Goal: Task Accomplishment & Management: Manage account settings

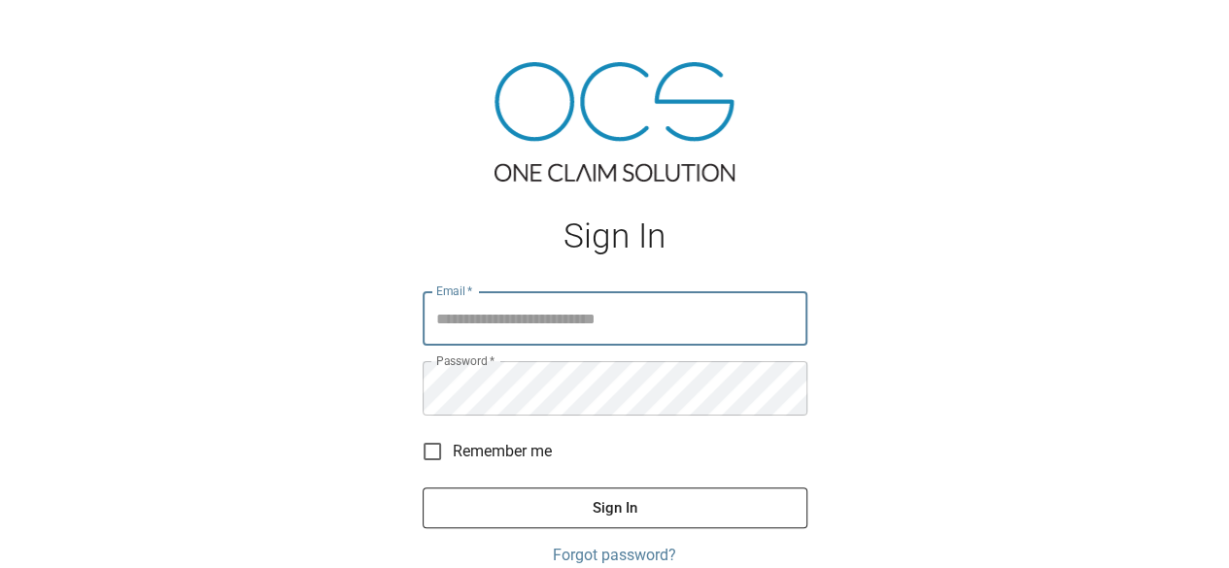
type input "**********"
click at [532, 493] on button "Sign In" at bounding box center [615, 508] width 385 height 41
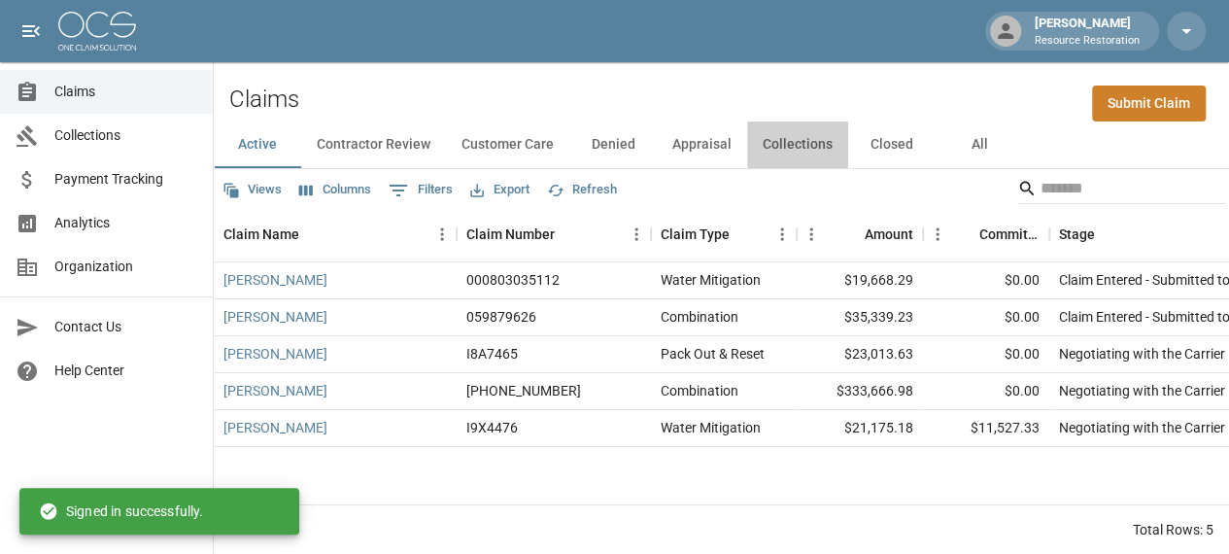
click at [795, 144] on button "Collections" at bounding box center [797, 144] width 101 height 47
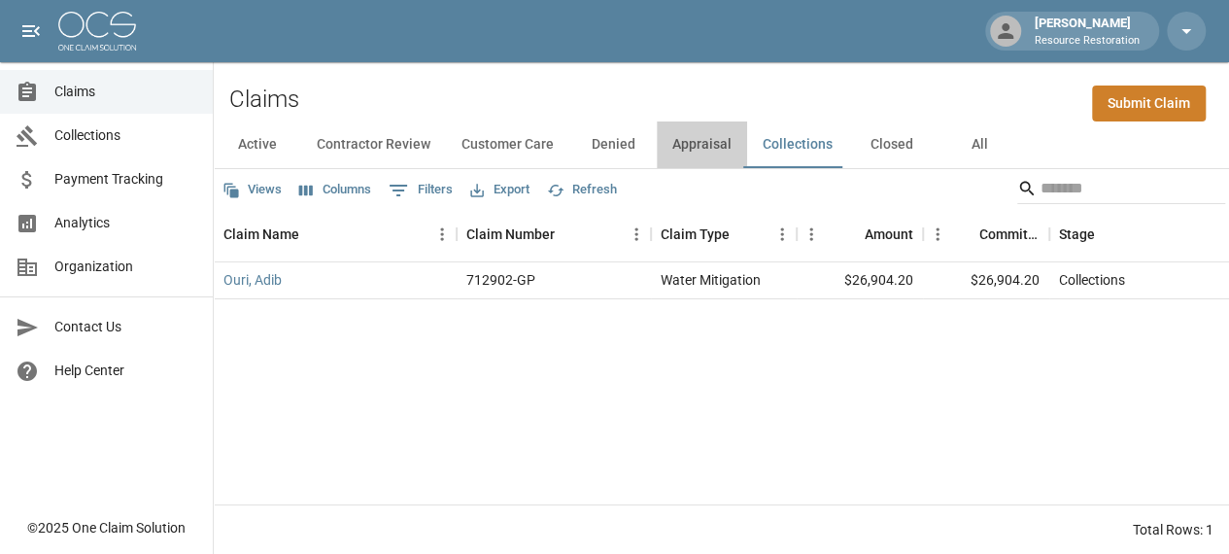
click at [707, 140] on button "Appraisal" at bounding box center [702, 144] width 90 height 47
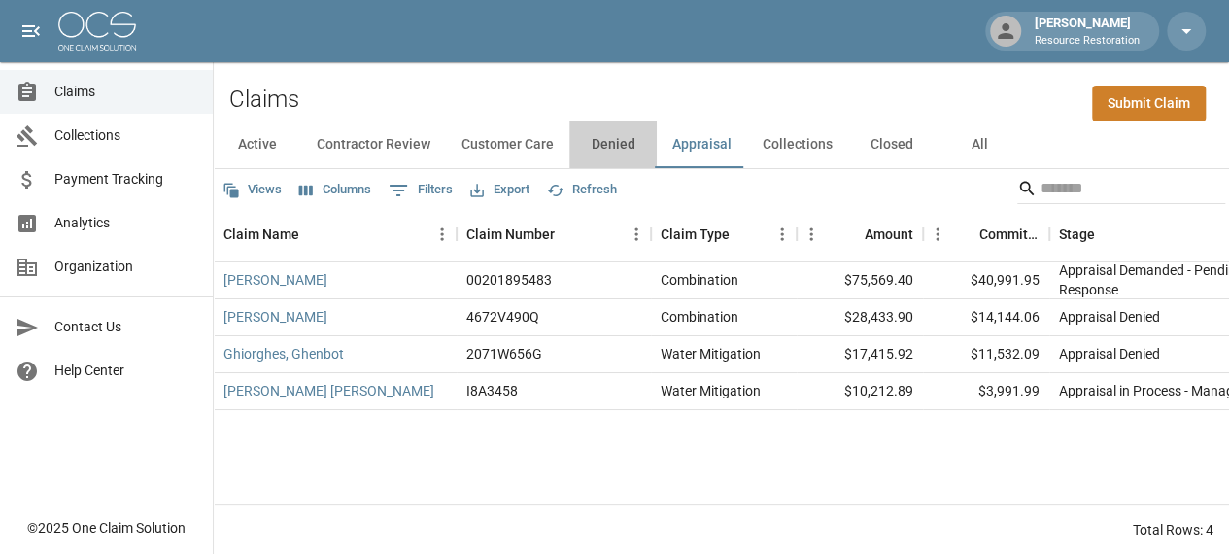
click at [626, 146] on button "Denied" at bounding box center [612, 144] width 87 height 47
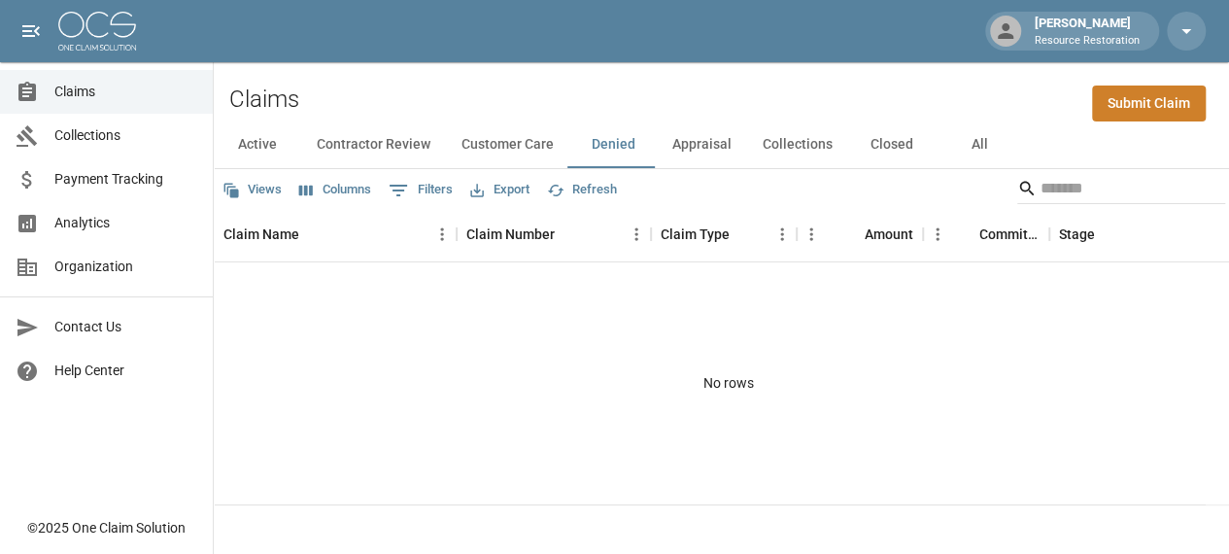
drag, startPoint x: 877, startPoint y: 153, endPoint x: 688, endPoint y: 353, distance: 275.6
drag, startPoint x: 688, startPoint y: 353, endPoint x: 1054, endPoint y: 189, distance: 401.0
click at [1054, 189] on input "Search" at bounding box center [1117, 188] width 155 height 31
click at [1054, 189] on input "***" at bounding box center [1117, 188] width 155 height 31
type input "****"
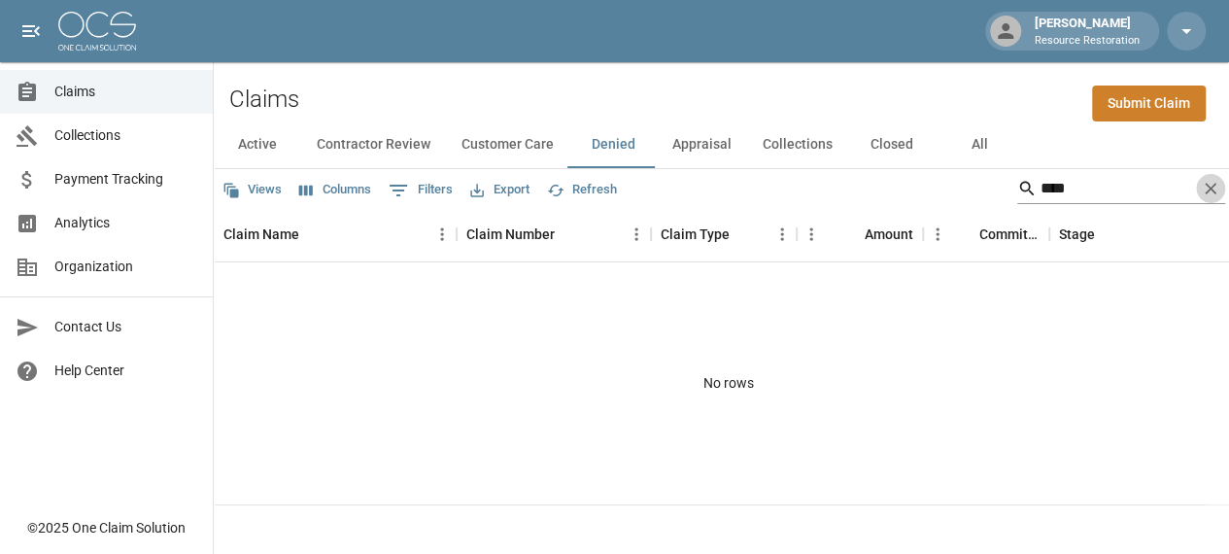
click at [1216, 190] on icon "Clear" at bounding box center [1211, 189] width 12 height 12
click at [1052, 195] on input "Search" at bounding box center [1117, 188] width 155 height 31
click at [1018, 186] on icon "Search" at bounding box center [1026, 188] width 19 height 19
click at [1092, 198] on input "****" at bounding box center [1117, 188] width 155 height 31
type input "*********"
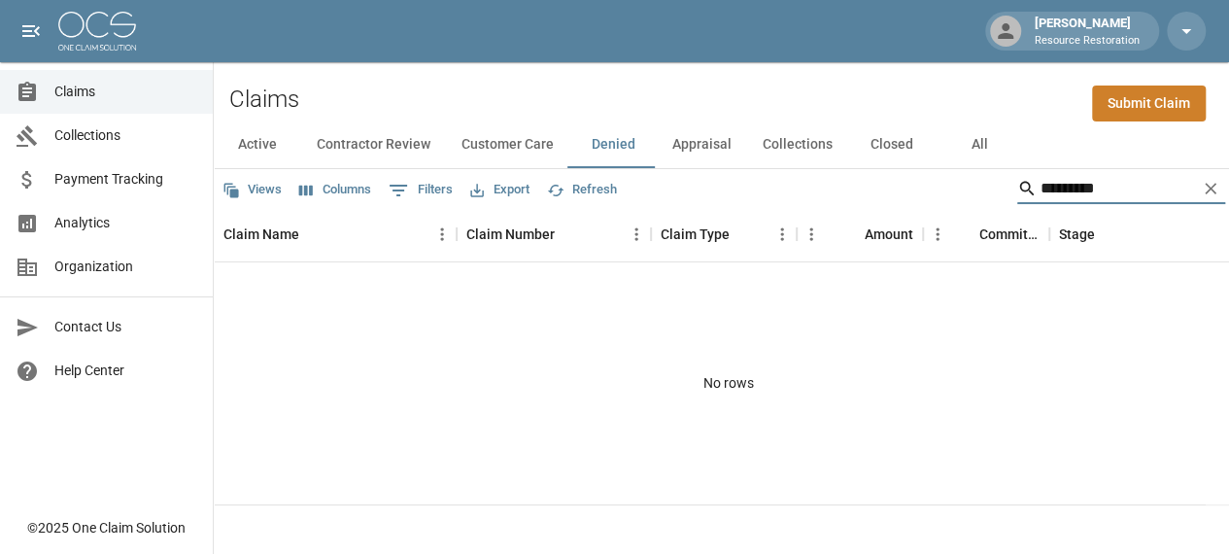
click at [95, 89] on span "Claims" at bounding box center [125, 92] width 143 height 20
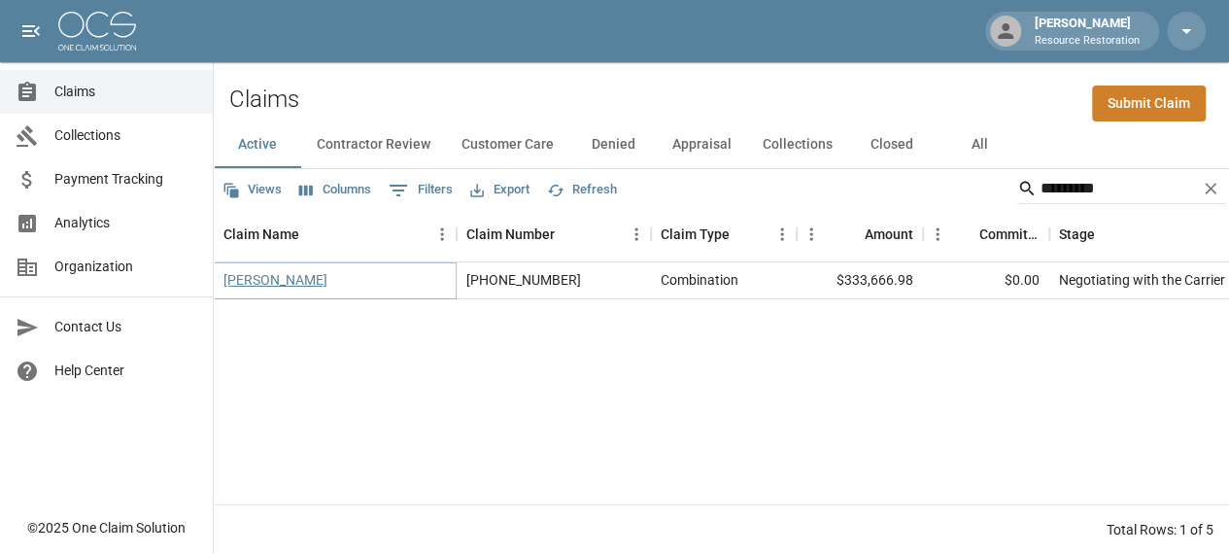
click at [262, 279] on link "[PERSON_NAME]" at bounding box center [275, 279] width 104 height 19
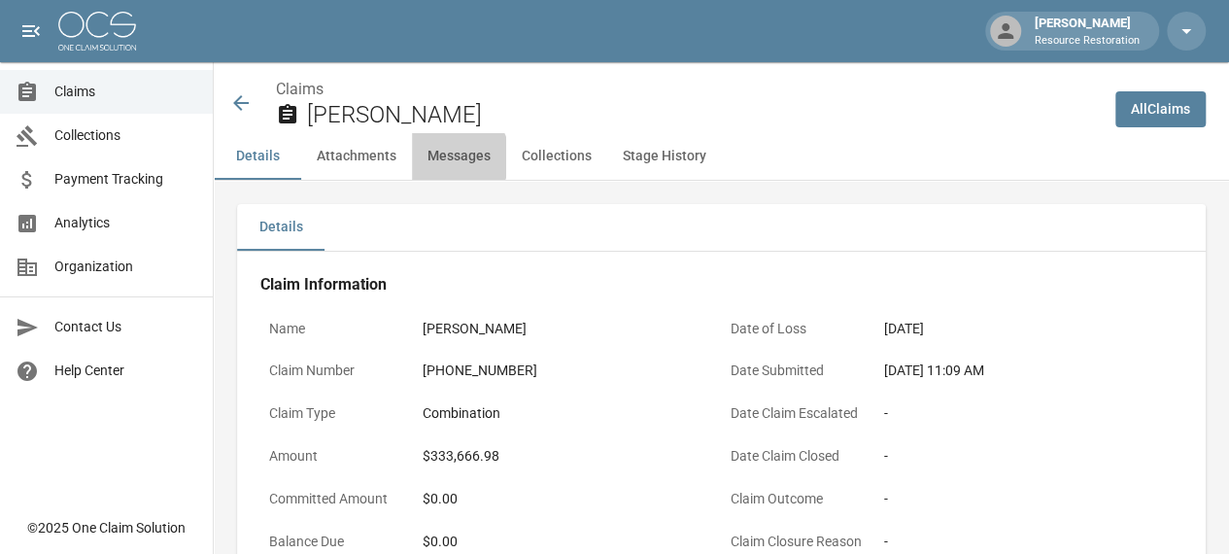
click at [453, 157] on button "Messages" at bounding box center [459, 156] width 94 height 47
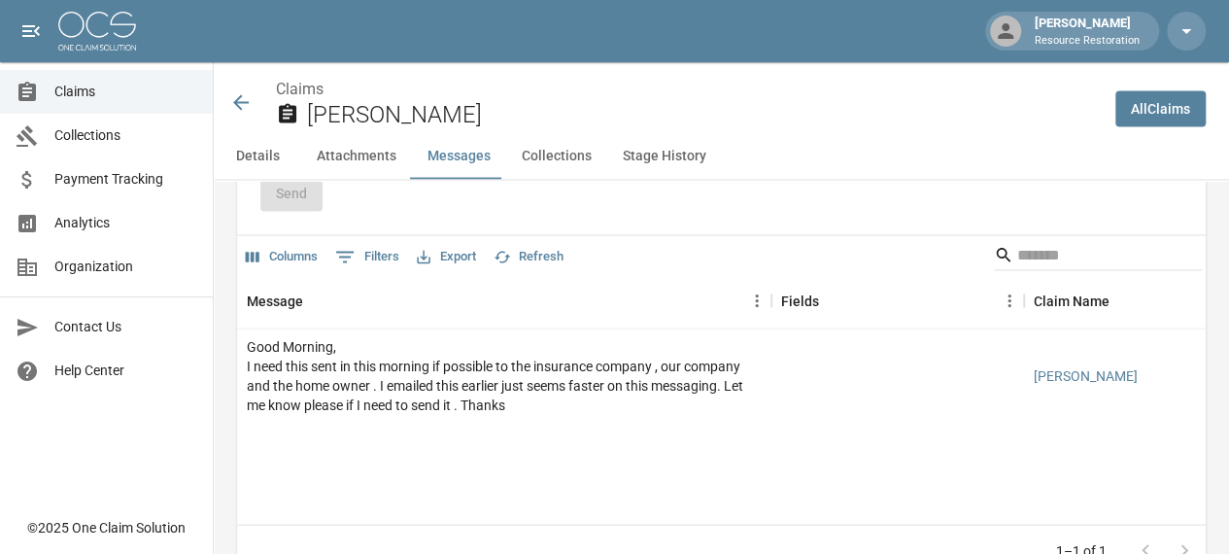
scroll to position [1939, 0]
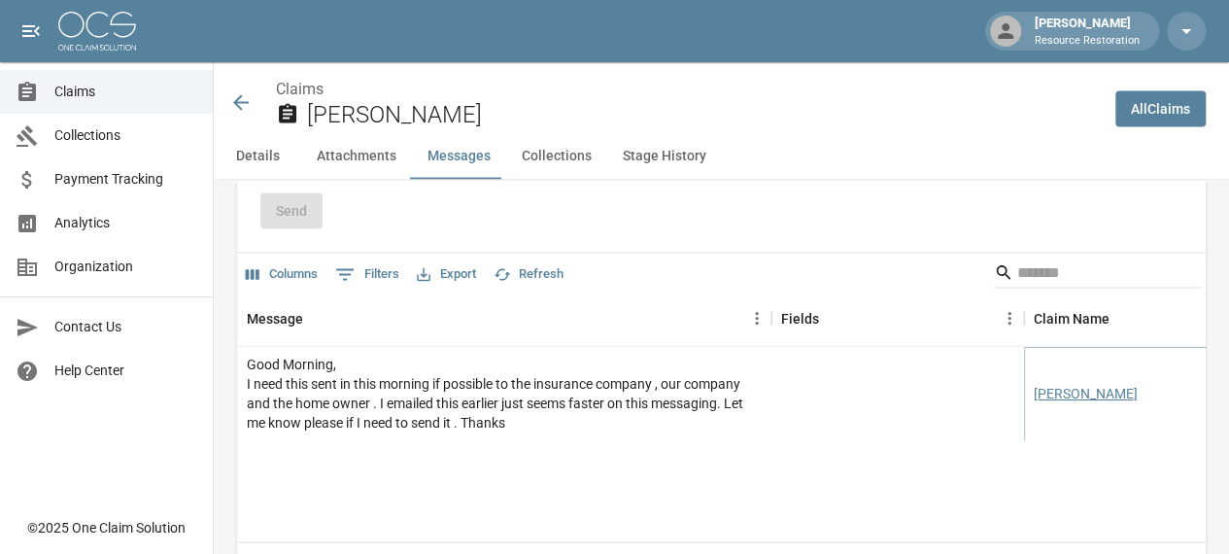
click at [1088, 403] on link "[PERSON_NAME]" at bounding box center [1086, 393] width 104 height 19
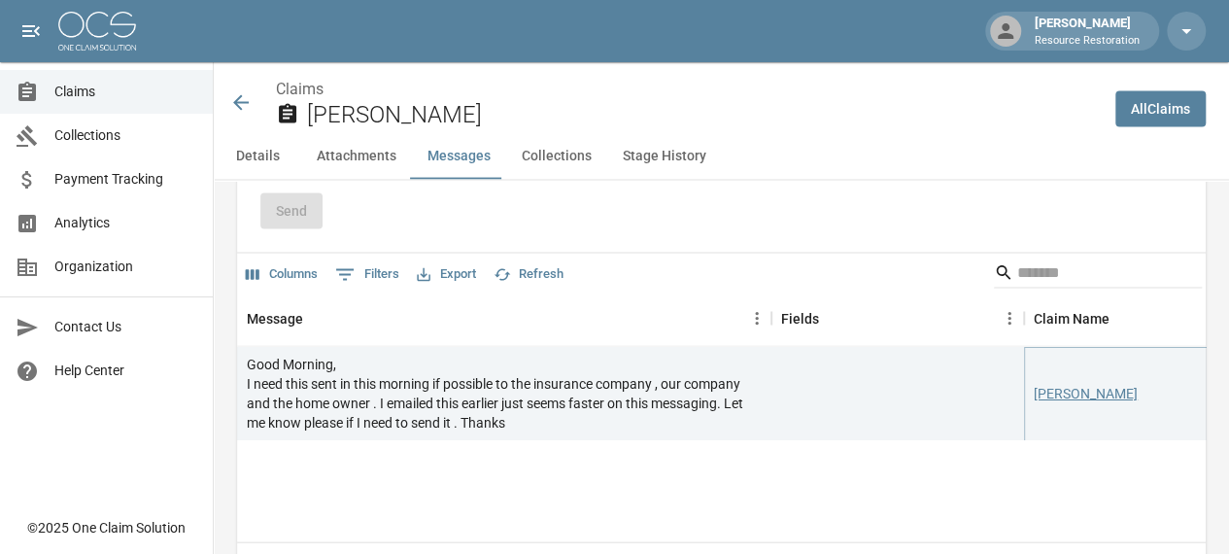
click at [1088, 403] on link "[PERSON_NAME]" at bounding box center [1086, 393] width 104 height 19
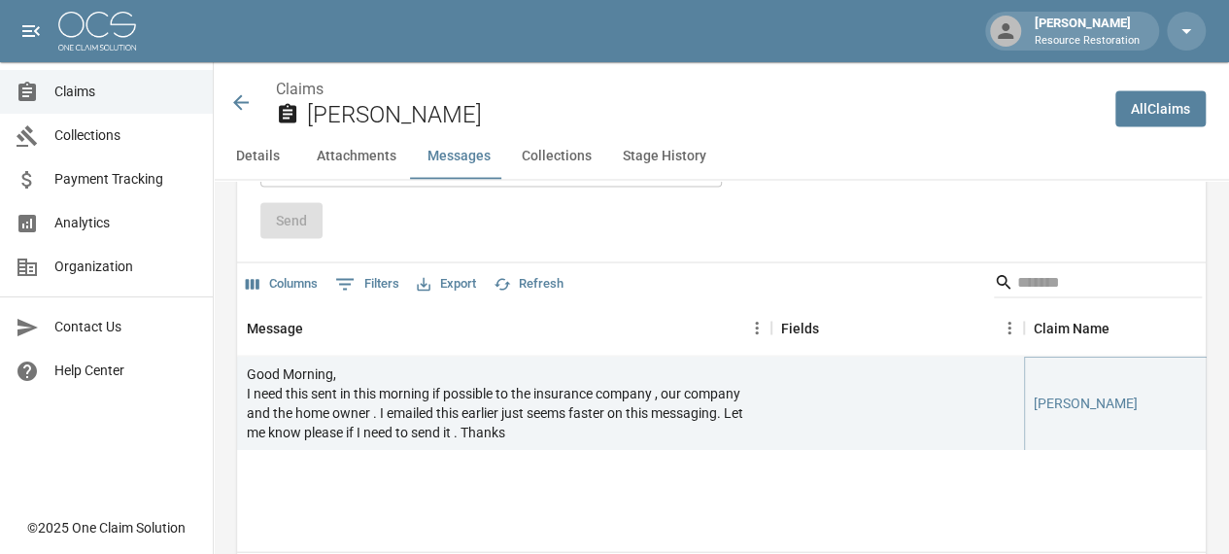
scroll to position [1937, 0]
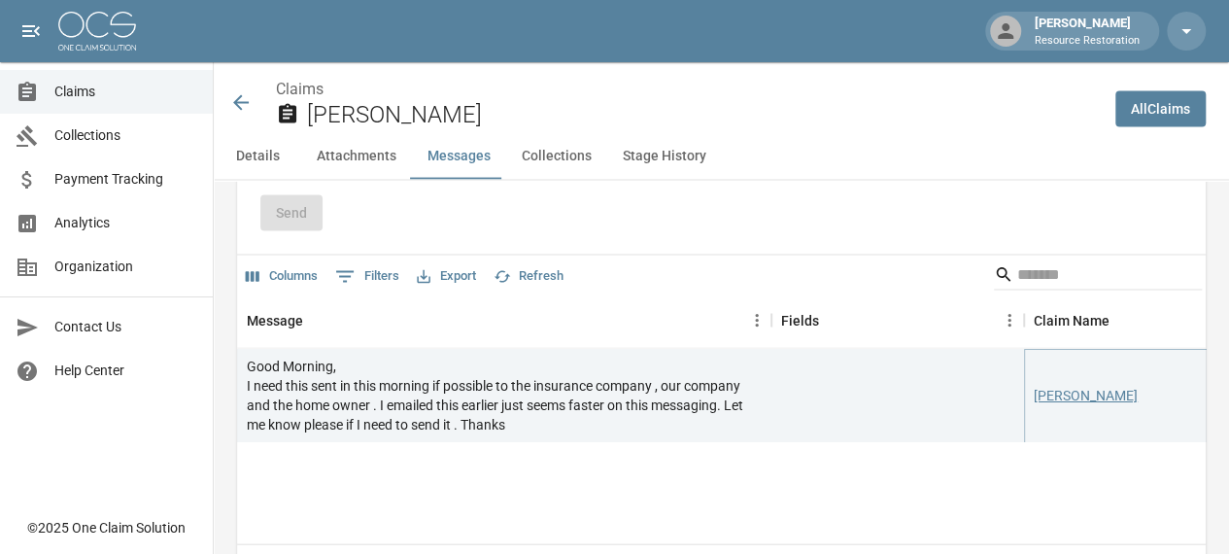
click at [1077, 405] on link "[PERSON_NAME]" at bounding box center [1086, 395] width 104 height 19
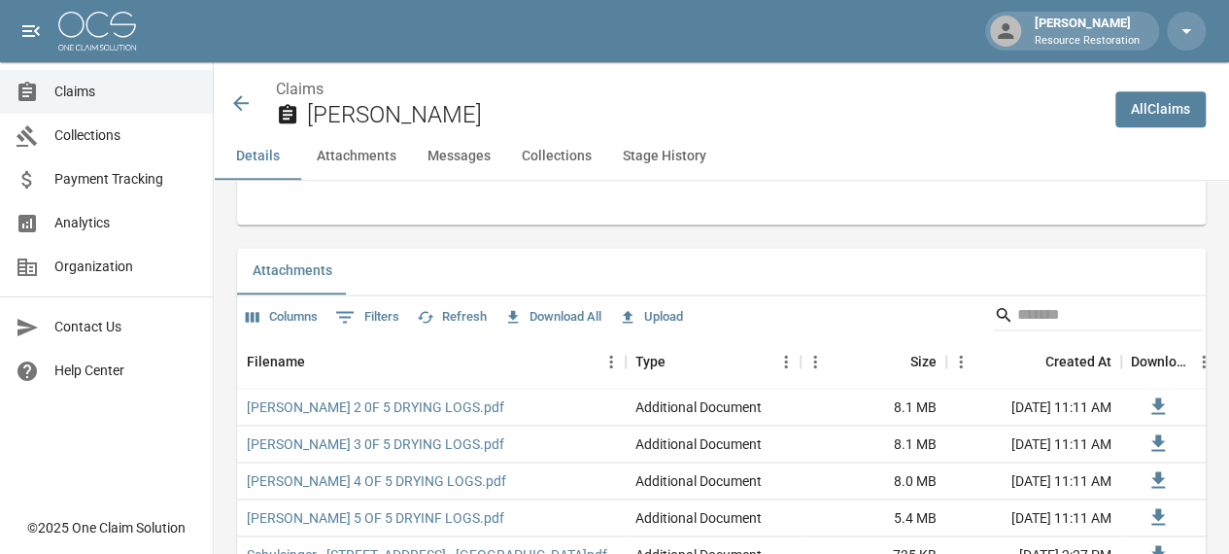
scroll to position [1166, 0]
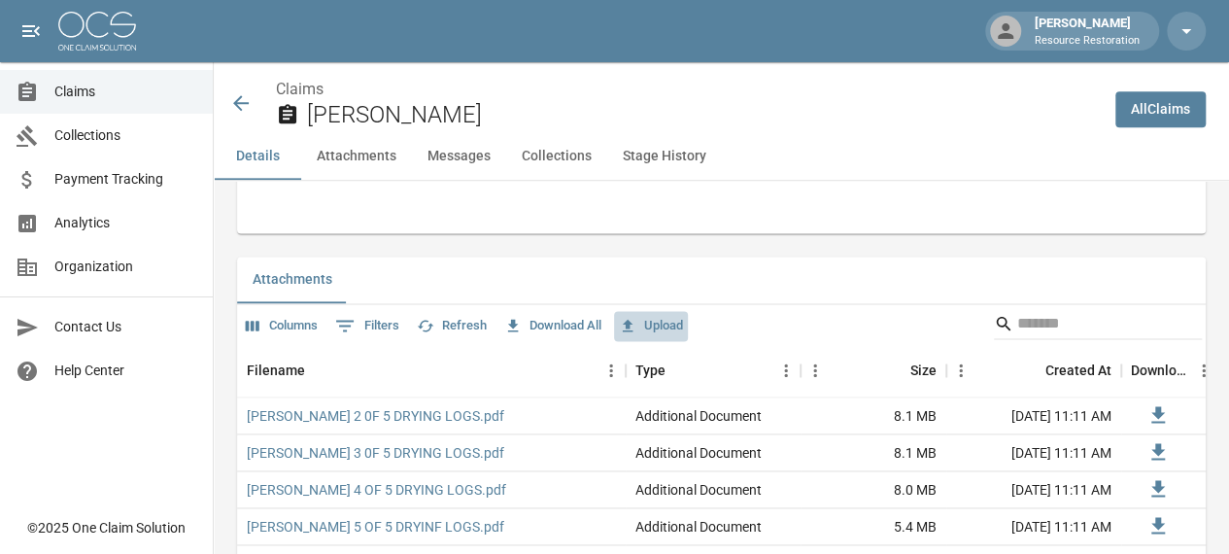
click at [663, 335] on button "Upload" at bounding box center [651, 326] width 74 height 30
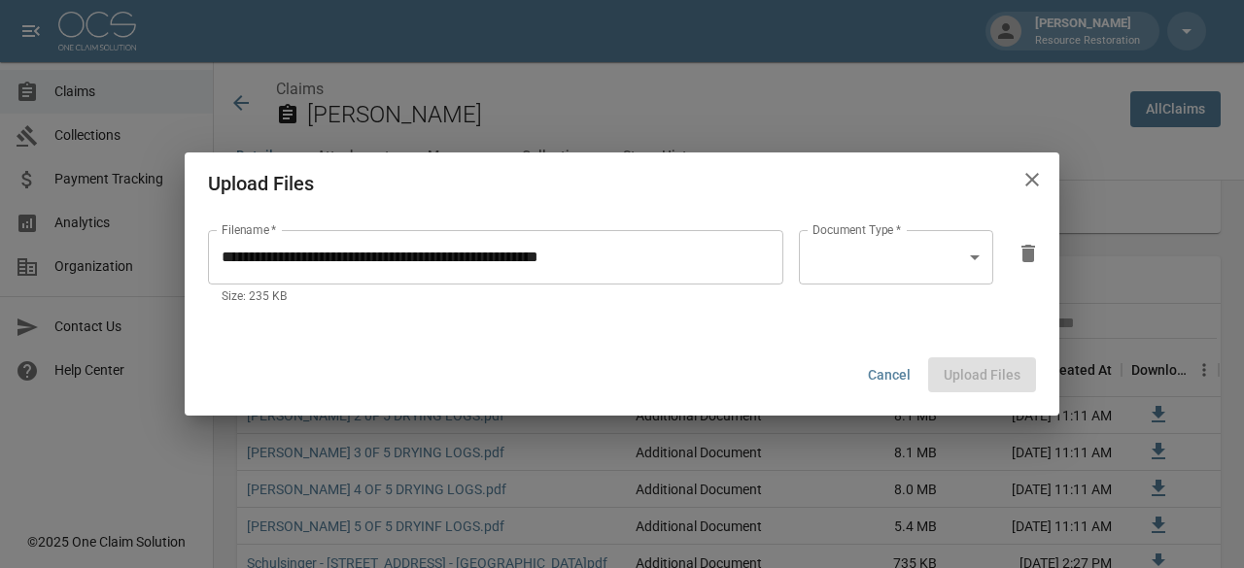
click at [975, 258] on body "[PERSON_NAME] Resource Restoration Claims Collections Payment Tracking Analytic…" at bounding box center [622, 522] width 1244 height 3376
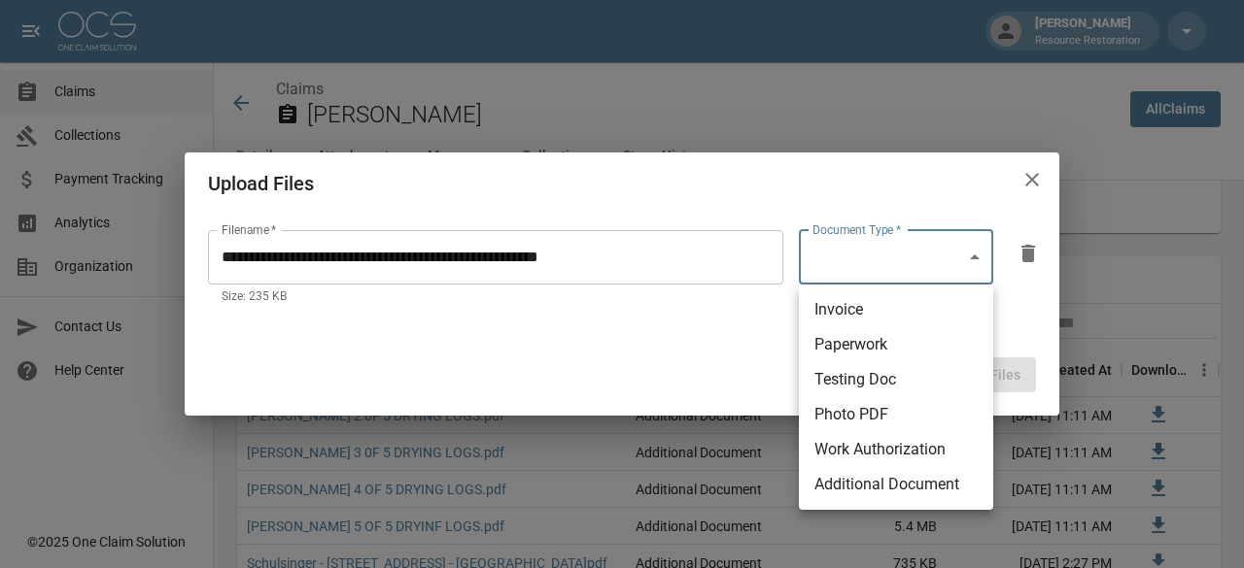
click at [862, 487] on li "Additional Document" at bounding box center [896, 484] width 194 height 35
type input "**********"
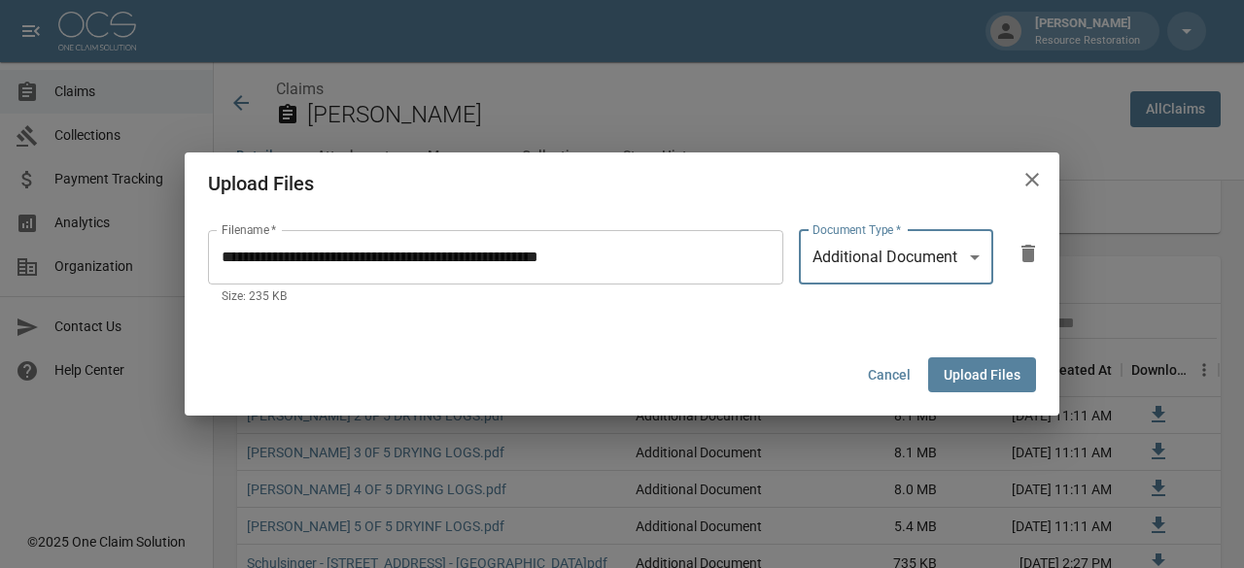
click at [975, 373] on button "Upload Files" at bounding box center [982, 376] width 108 height 36
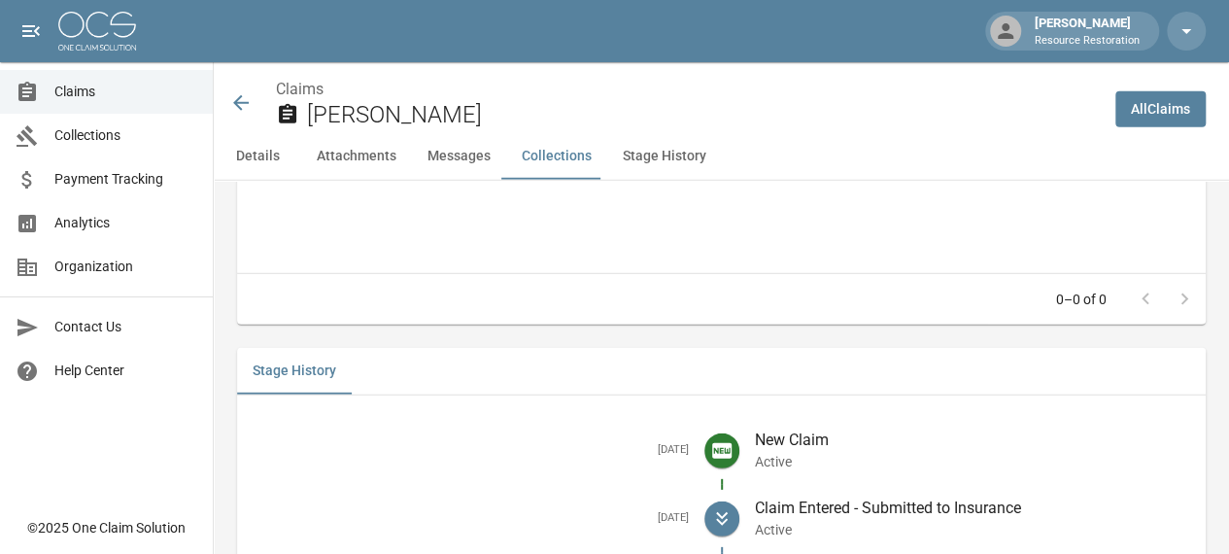
scroll to position [2833, 0]
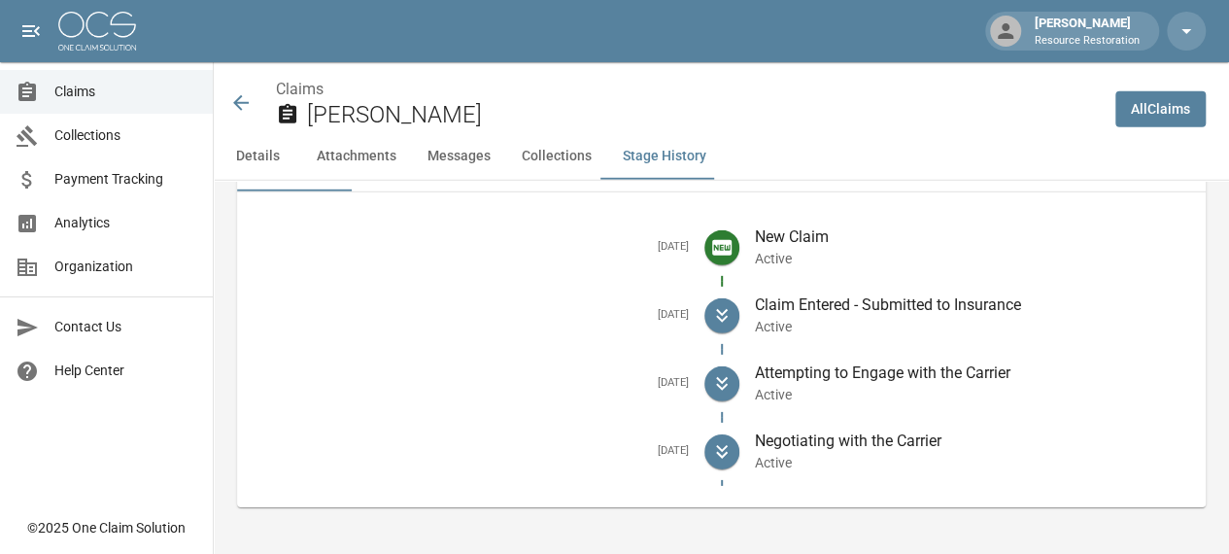
click at [722, 448] on icon at bounding box center [721, 451] width 23 height 23
click at [723, 448] on icon at bounding box center [721, 451] width 23 height 23
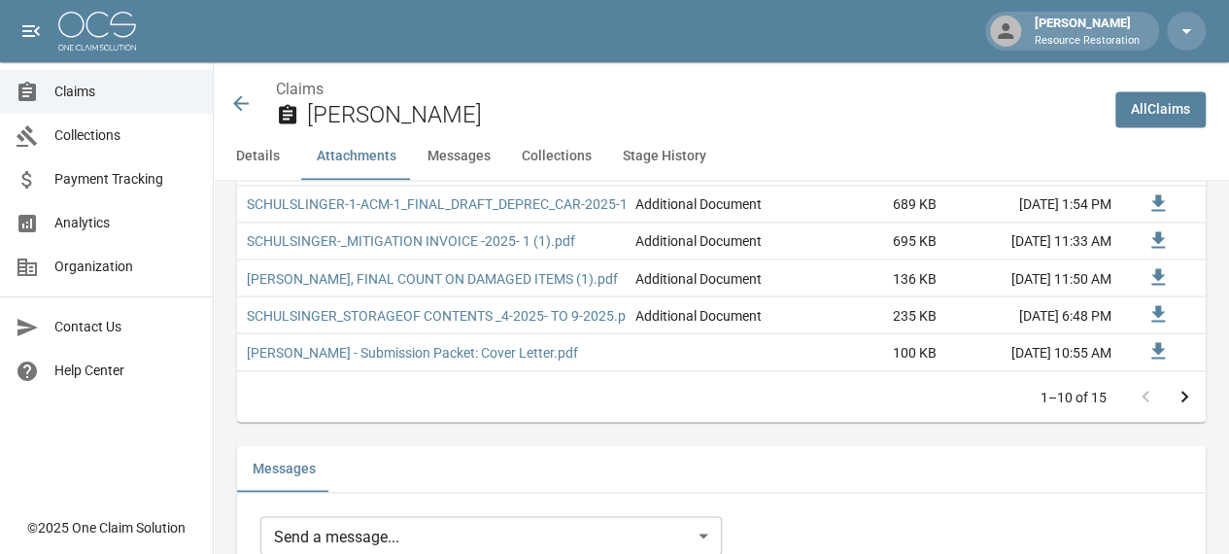
scroll to position [1587, 0]
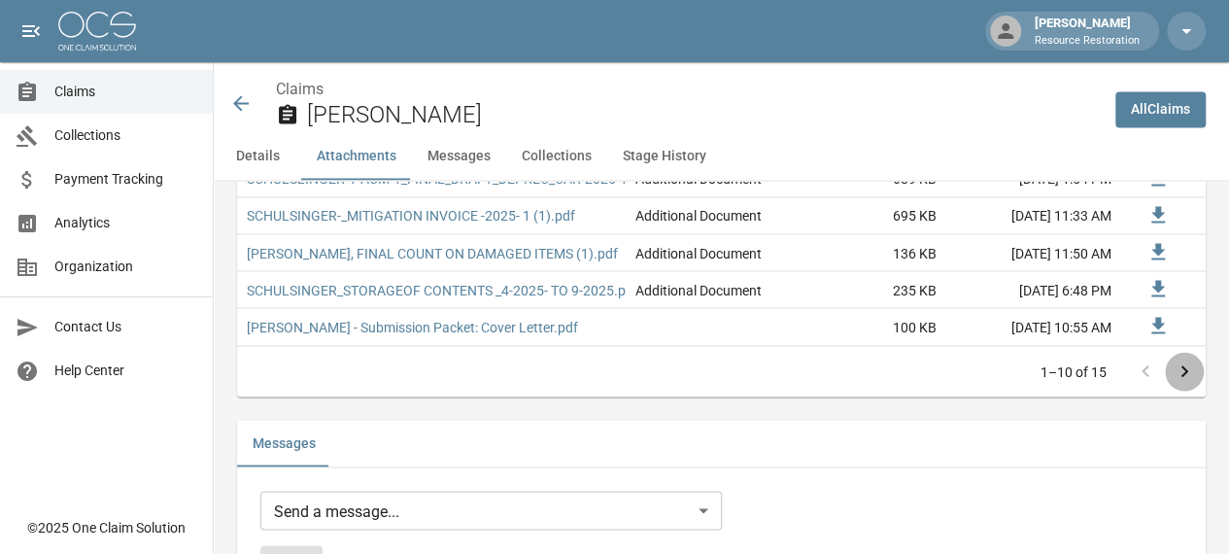
click at [1193, 382] on icon "Go to next page" at bounding box center [1184, 370] width 23 height 23
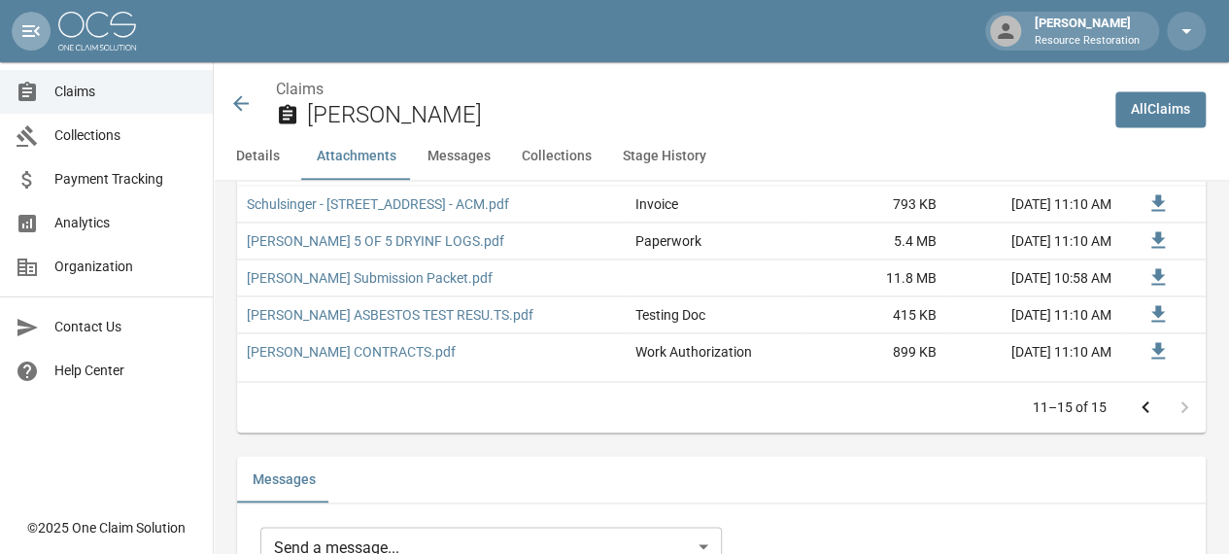
scroll to position [1416, 0]
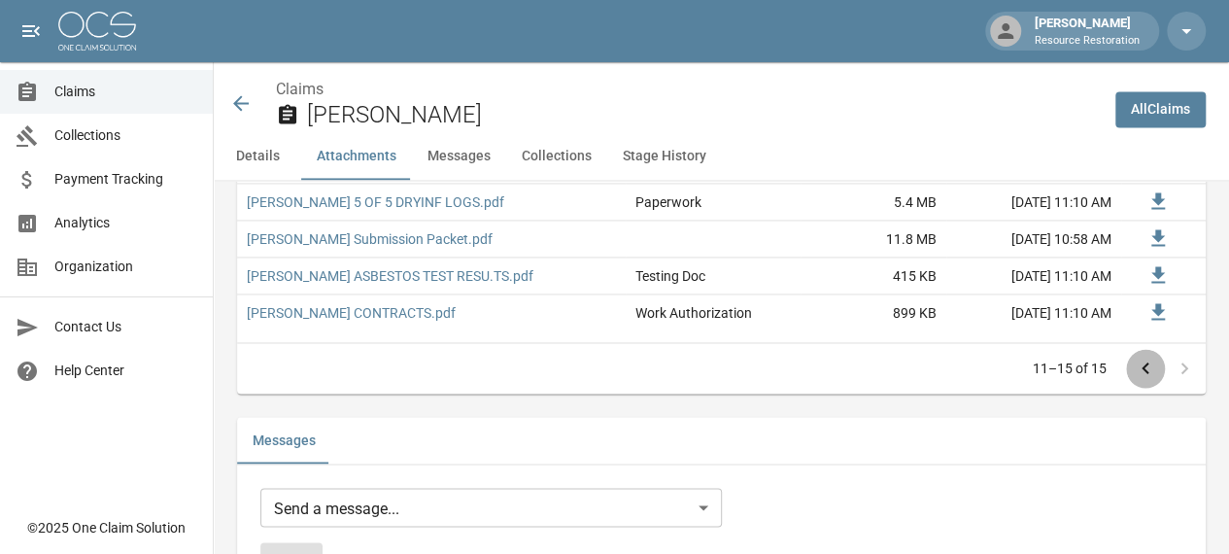
click at [1157, 378] on icon "Go to previous page" at bounding box center [1145, 368] width 23 height 23
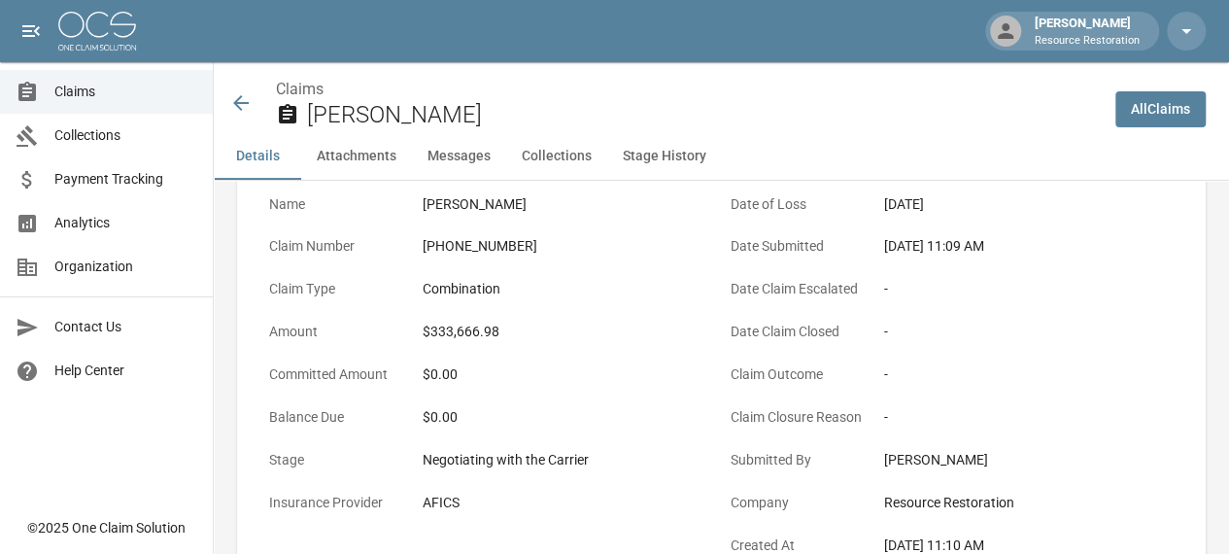
scroll to position [0, 0]
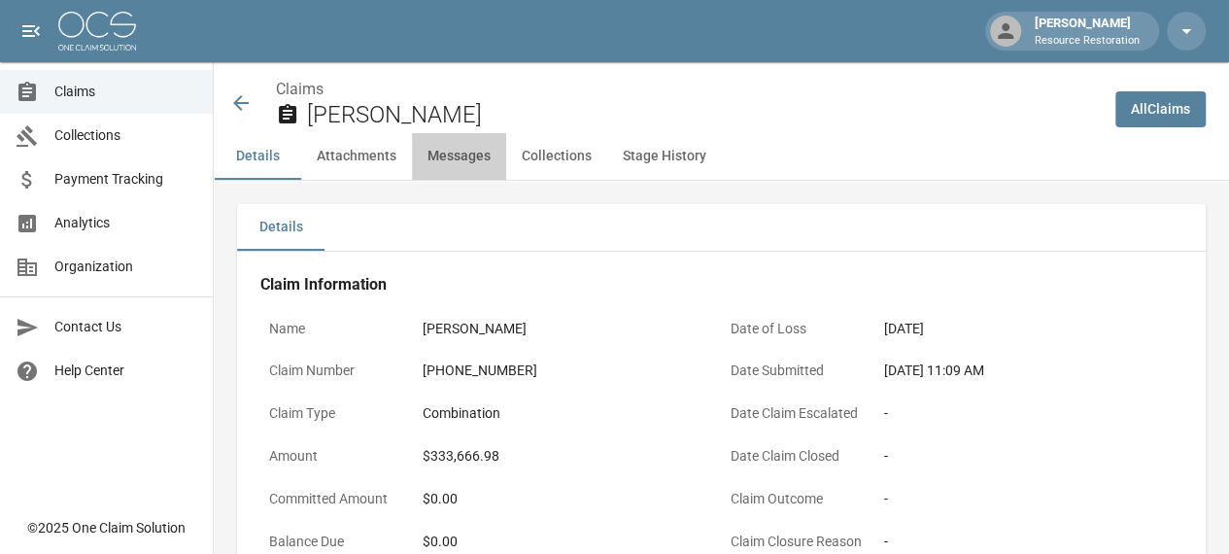
click at [460, 153] on button "Messages" at bounding box center [459, 156] width 94 height 47
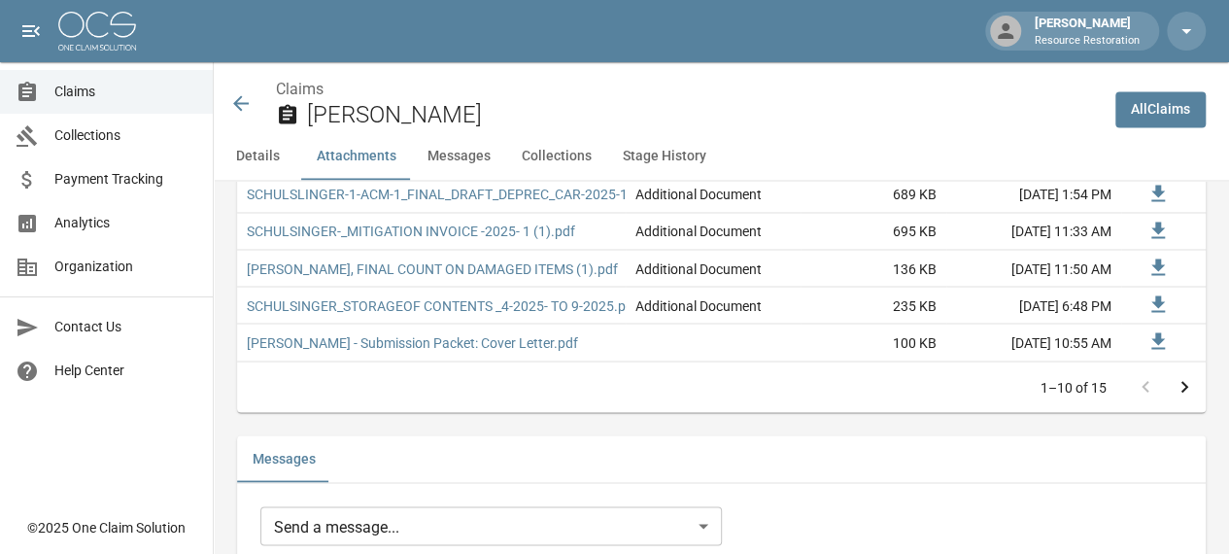
scroll to position [1576, 0]
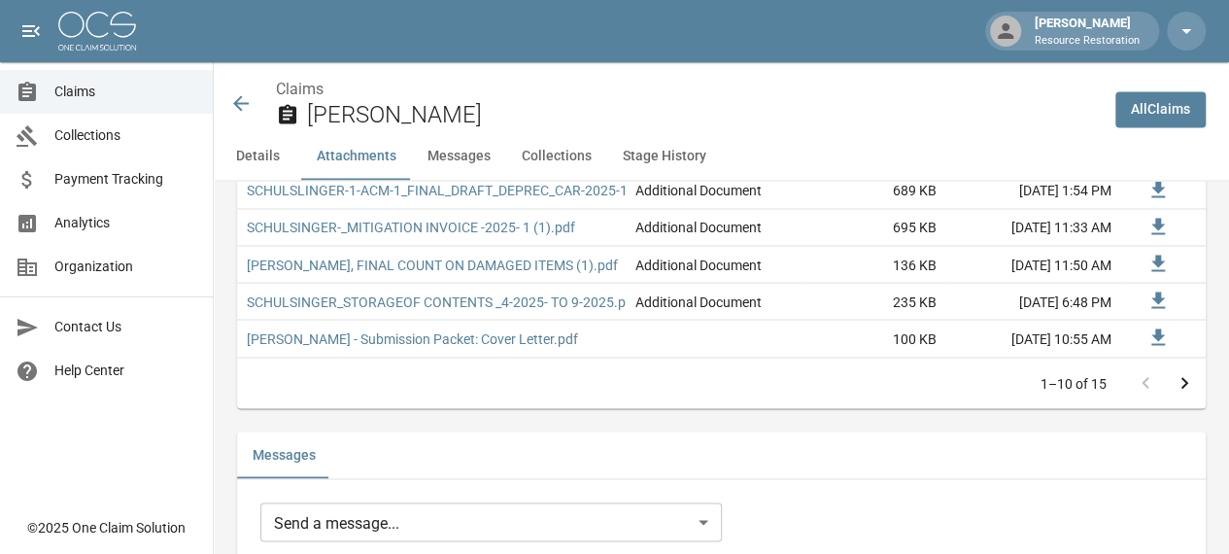
click at [462, 160] on button "Messages" at bounding box center [459, 156] width 94 height 47
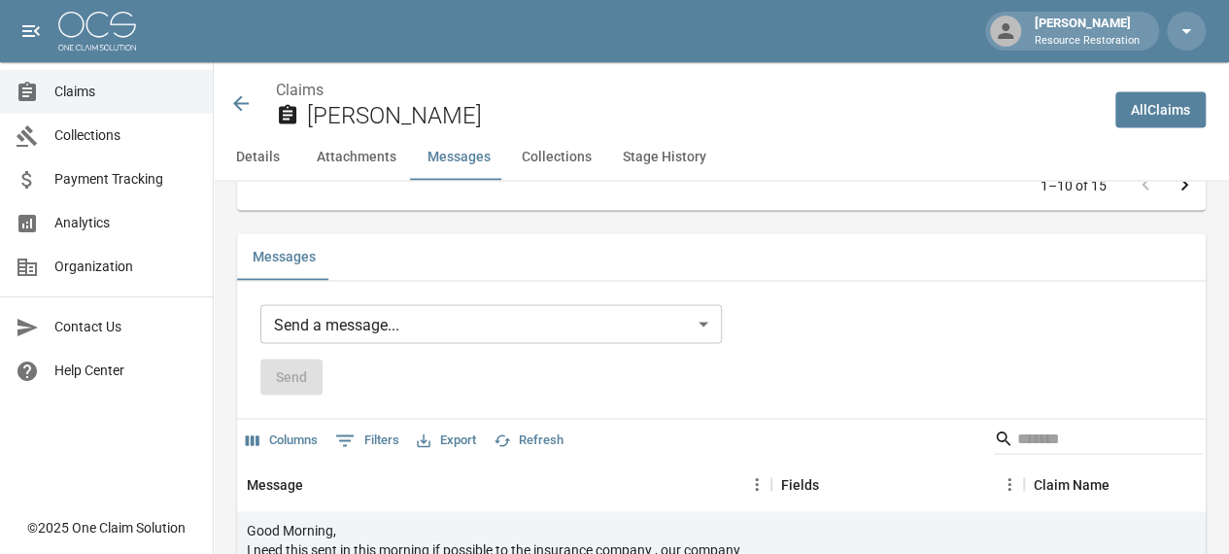
scroll to position [1777, 0]
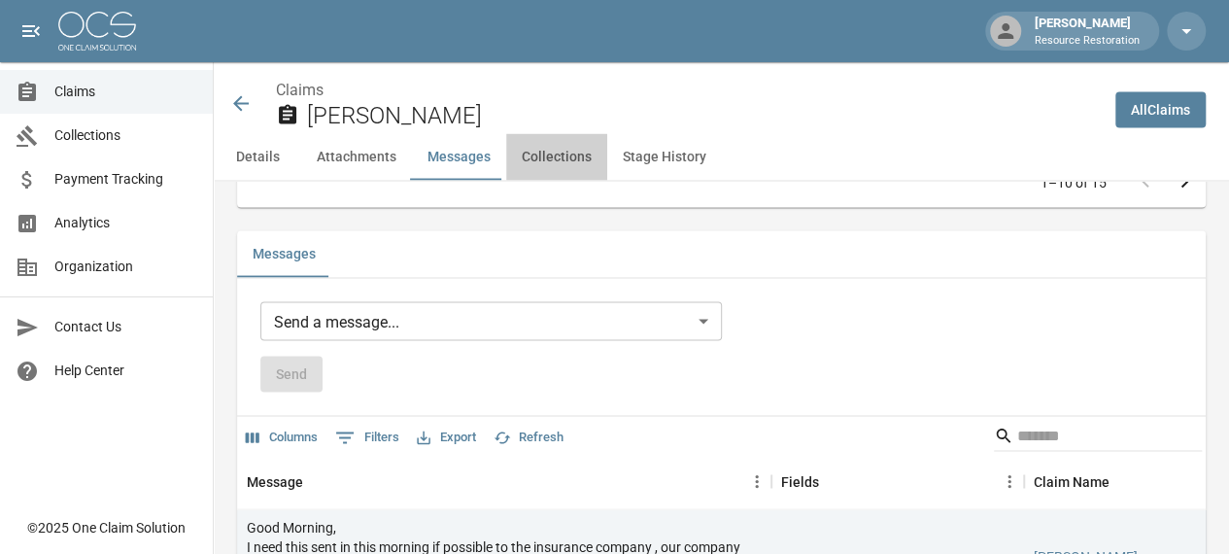
click at [561, 160] on button "Collections" at bounding box center [556, 156] width 101 height 47
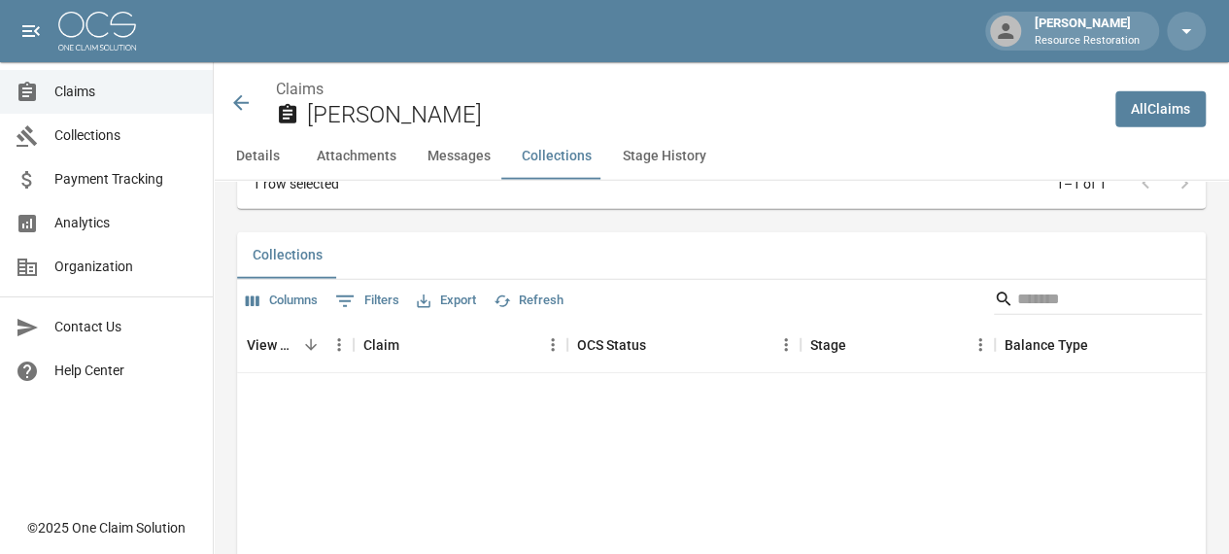
scroll to position [2325, 0]
click at [637, 159] on button "Stage History" at bounding box center [664, 156] width 115 height 47
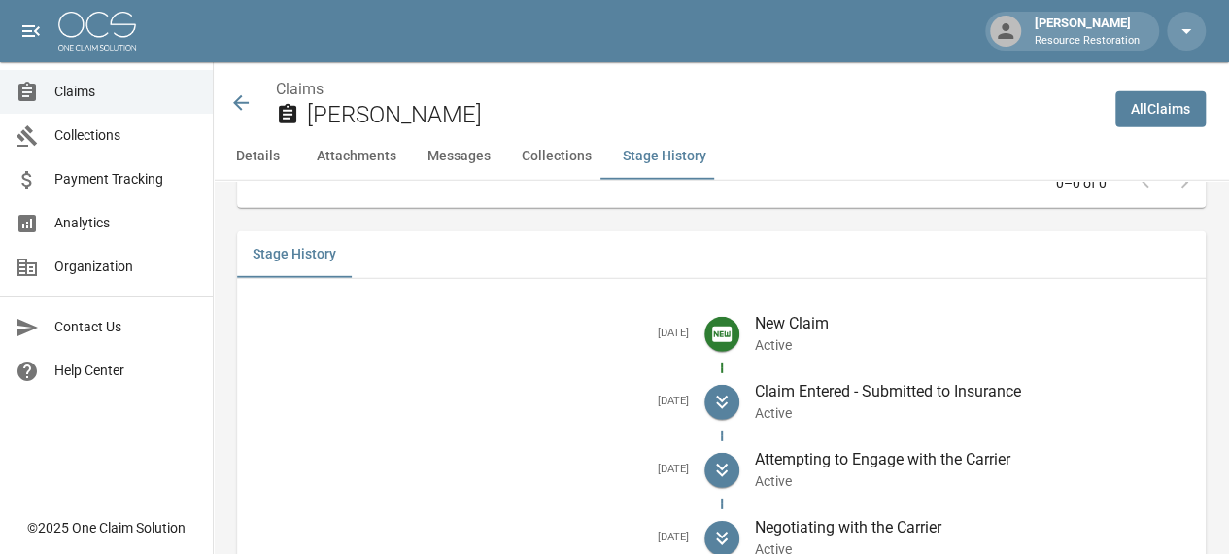
scroll to position [2833, 0]
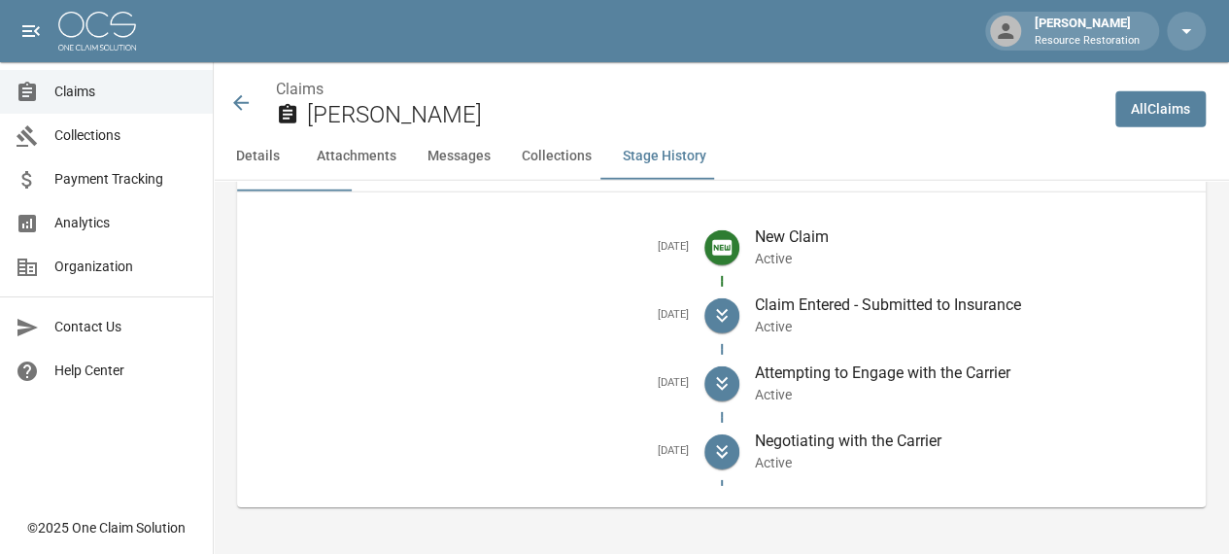
click at [266, 158] on button "Details" at bounding box center [257, 156] width 87 height 47
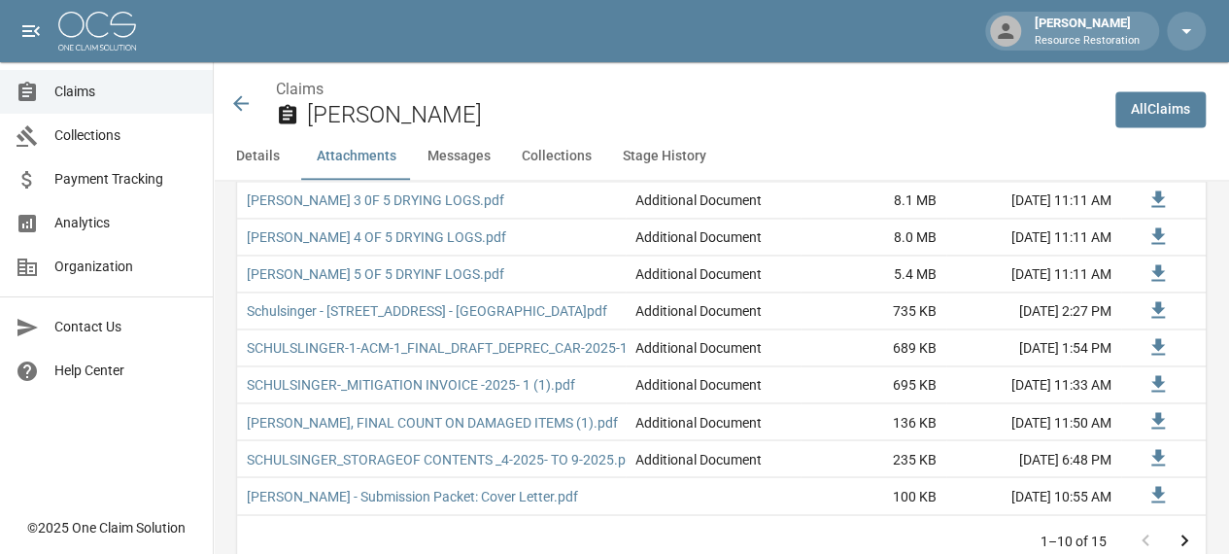
scroll to position [1368, 0]
